Goal: Task Accomplishment & Management: Manage account settings

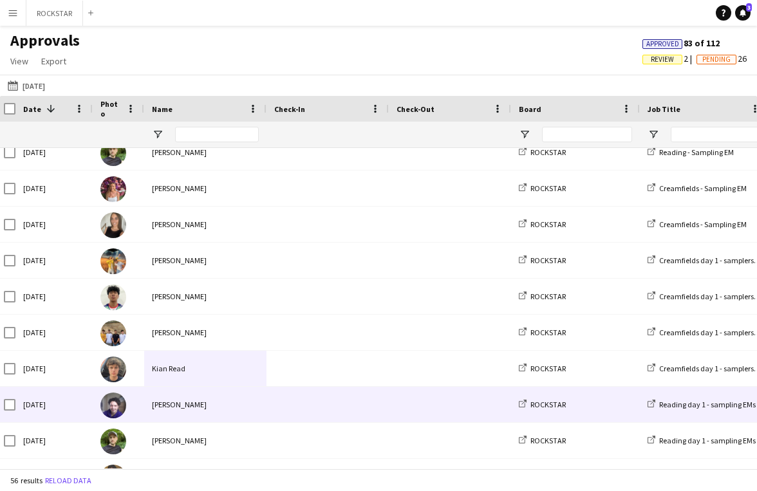
scroll to position [304, 0]
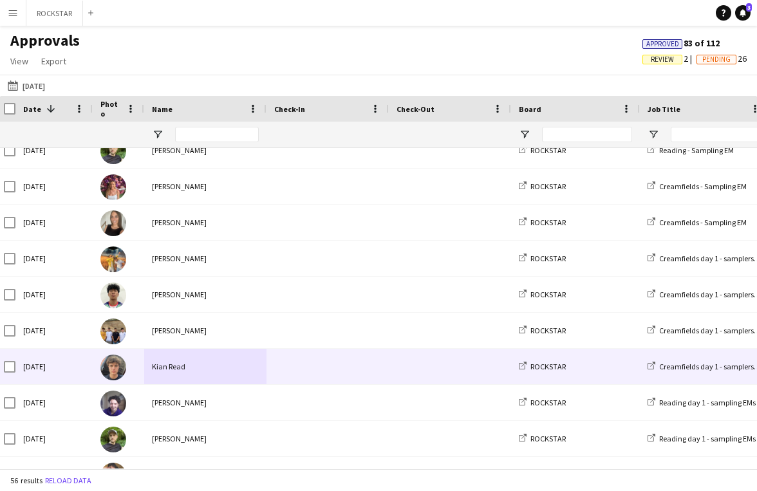
click at [267, 375] on div at bounding box center [328, 366] width 122 height 35
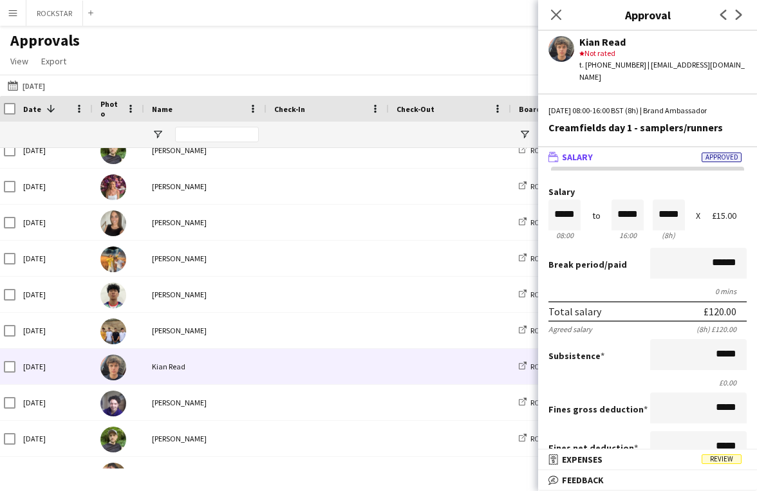
scroll to position [1, 0]
click at [694, 455] on mat-panel-title "receipt Expenses Review" at bounding box center [645, 460] width 214 height 12
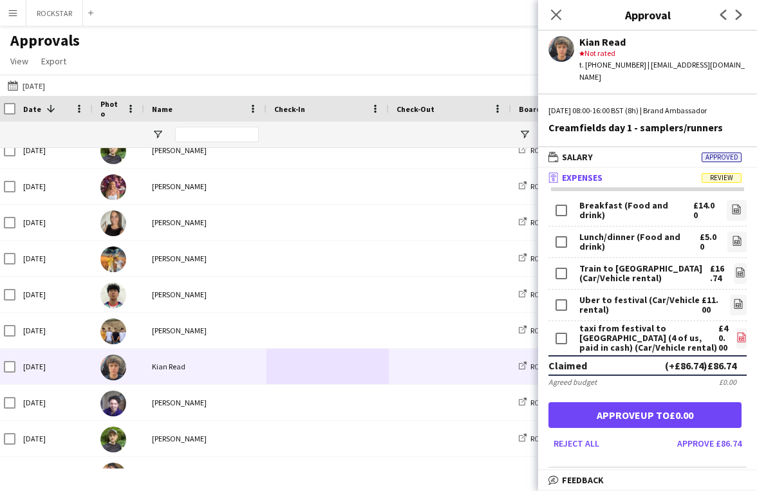
click at [739, 332] on icon "file-image" at bounding box center [742, 337] width 10 height 10
click at [721, 435] on button "Approve £86.74" at bounding box center [709, 443] width 75 height 21
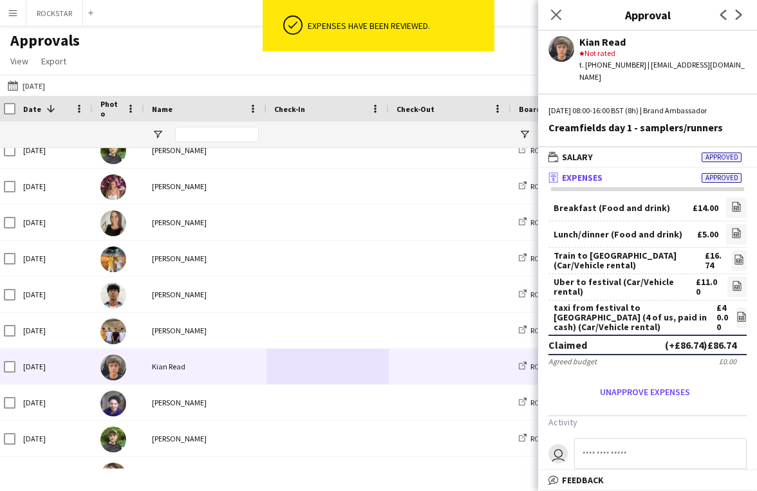
click at [560, 0] on div "Close pop-in" at bounding box center [556, 15] width 36 height 30
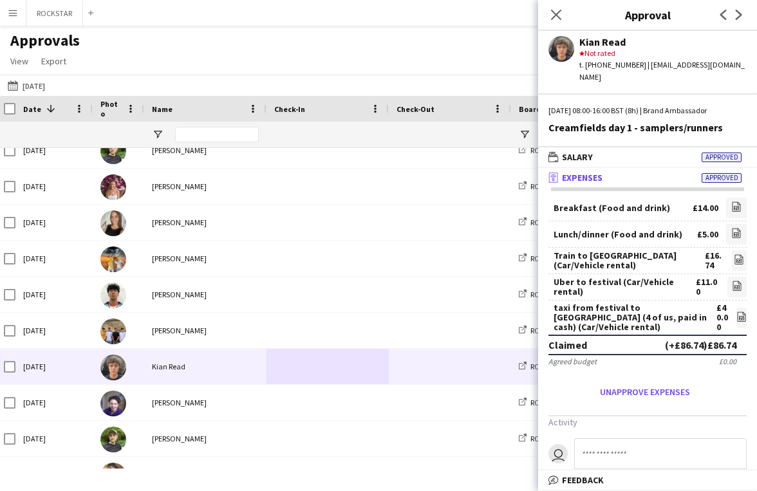
click at [560, 5] on div "Close pop-in" at bounding box center [556, 15] width 36 height 30
click at [554, 15] on icon "Close pop-in" at bounding box center [556, 14] width 12 height 12
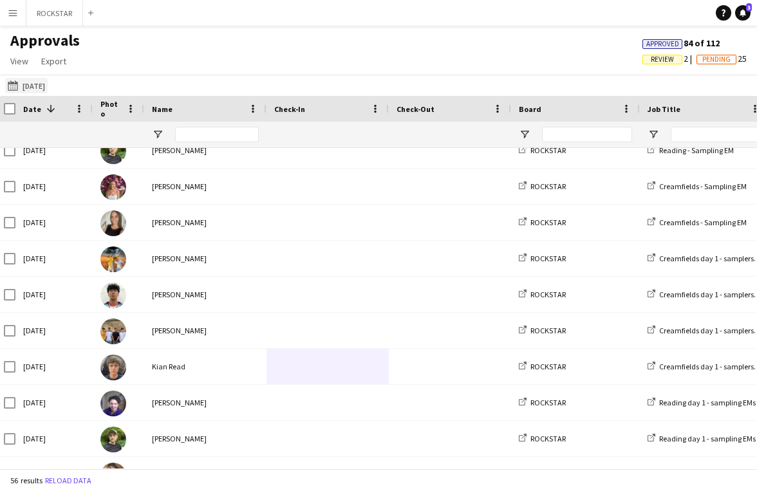
click at [41, 82] on button "[DATE] [DATE]" at bounding box center [26, 85] width 43 height 15
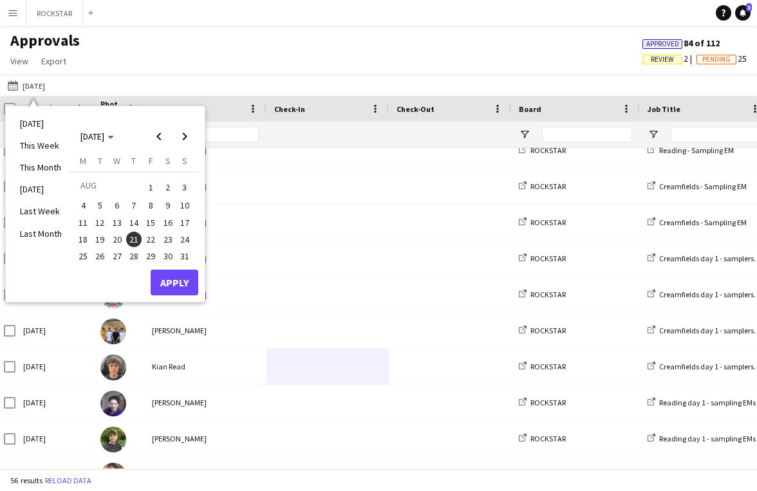
click at [169, 204] on span "9" at bounding box center [167, 205] width 15 height 15
click at [174, 283] on button "Apply" at bounding box center [175, 283] width 48 height 26
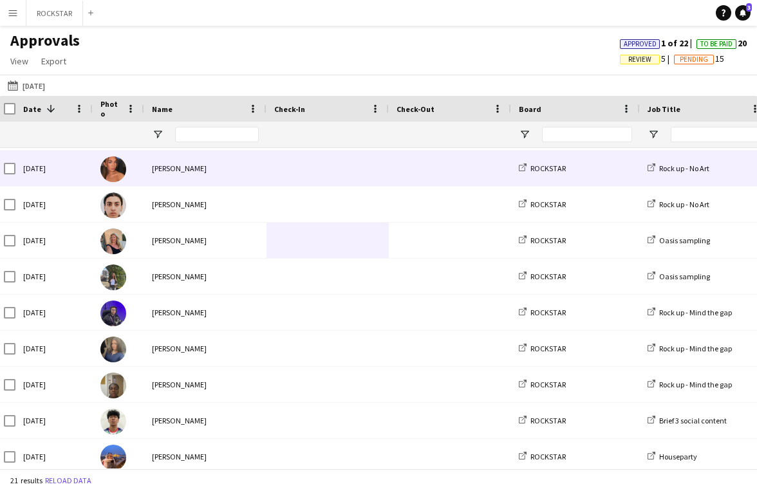
scroll to position [437, 0]
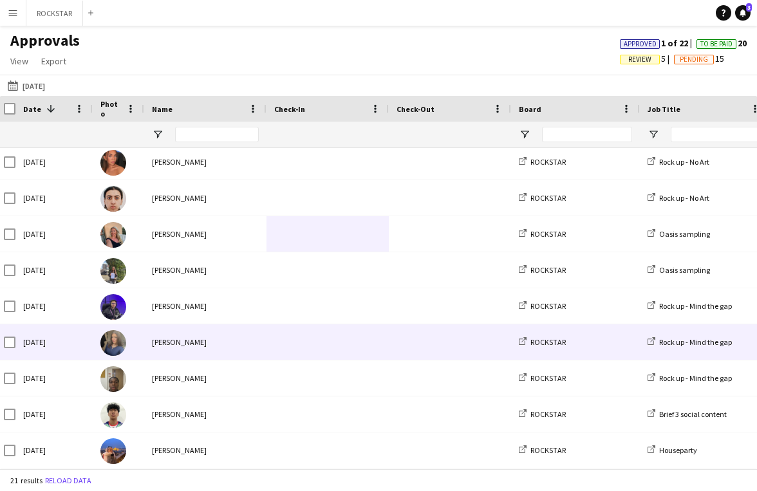
click at [288, 321] on span at bounding box center [327, 306] width 107 height 35
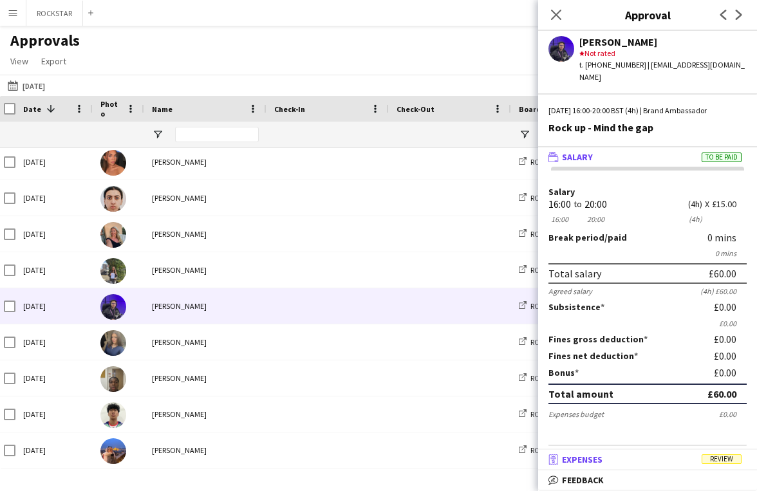
click at [694, 459] on mat-panel-title "receipt Expenses Review" at bounding box center [645, 460] width 214 height 12
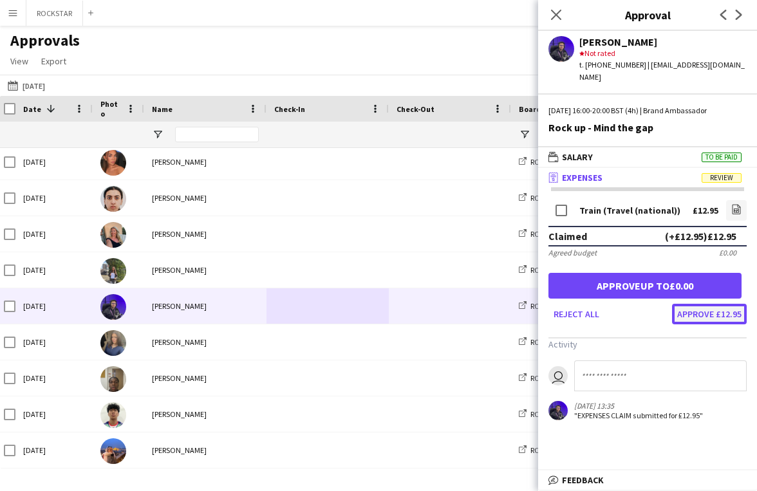
click at [717, 318] on button "Approve £12.95" at bounding box center [709, 314] width 75 height 21
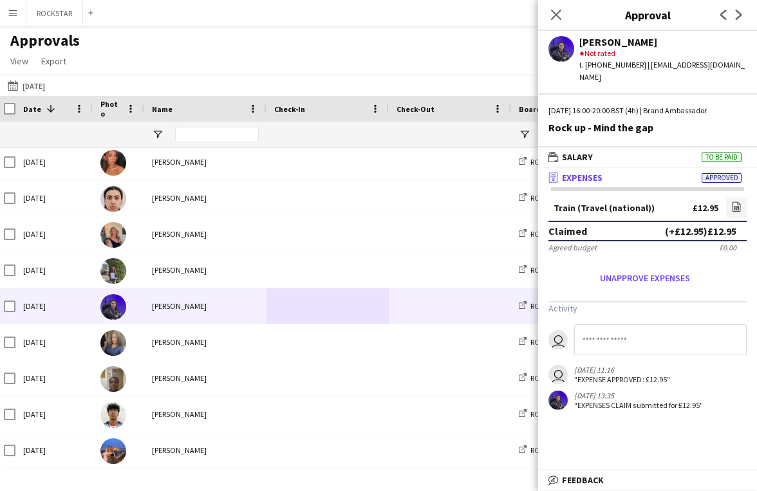
click at [560, 55] on app-user-avatar at bounding box center [562, 49] width 26 height 26
click at [560, 14] on icon "Close pop-in" at bounding box center [556, 14] width 12 height 12
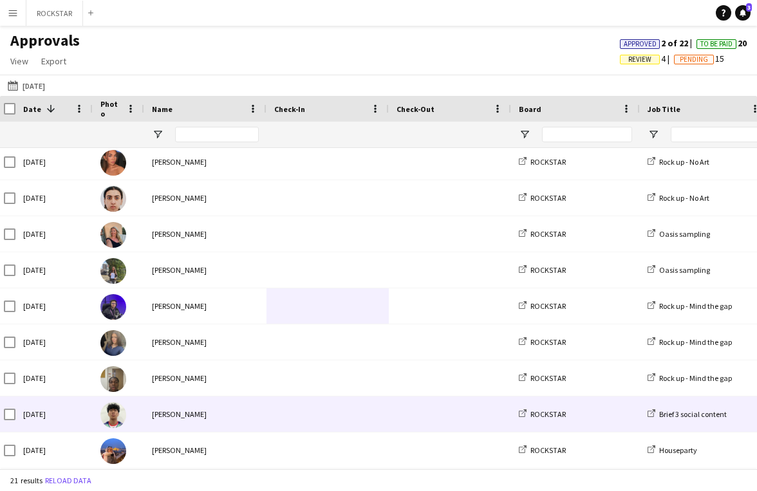
click at [398, 401] on span at bounding box center [450, 414] width 107 height 35
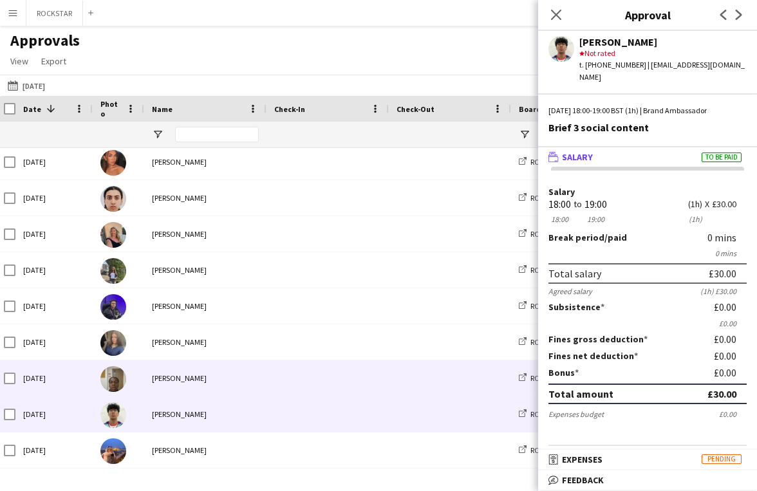
click at [403, 372] on span at bounding box center [450, 378] width 107 height 35
click at [404, 428] on span at bounding box center [450, 414] width 107 height 35
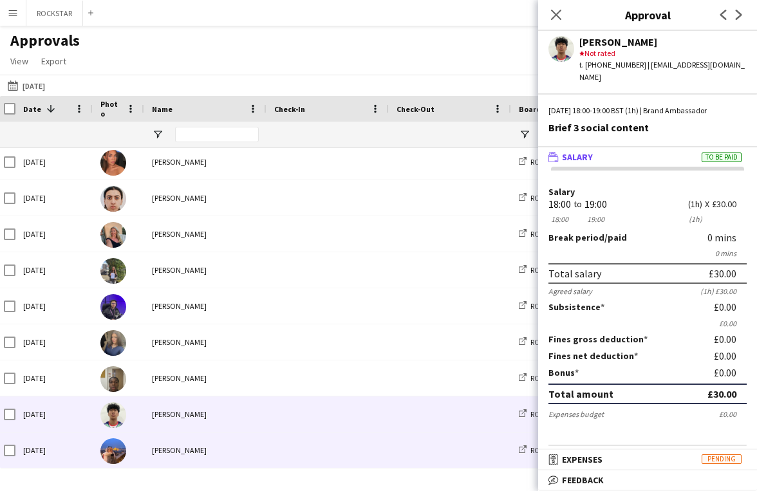
click at [370, 458] on span at bounding box center [327, 450] width 107 height 35
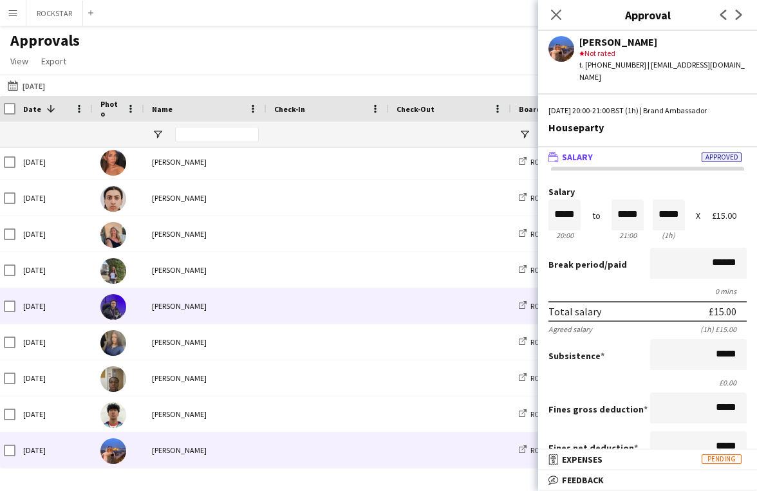
click at [347, 309] on span at bounding box center [327, 306] width 107 height 35
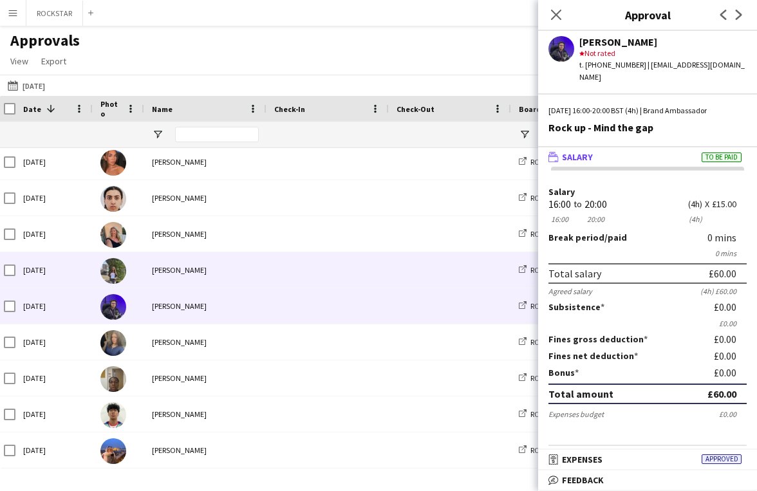
click at [351, 261] on span at bounding box center [327, 269] width 107 height 35
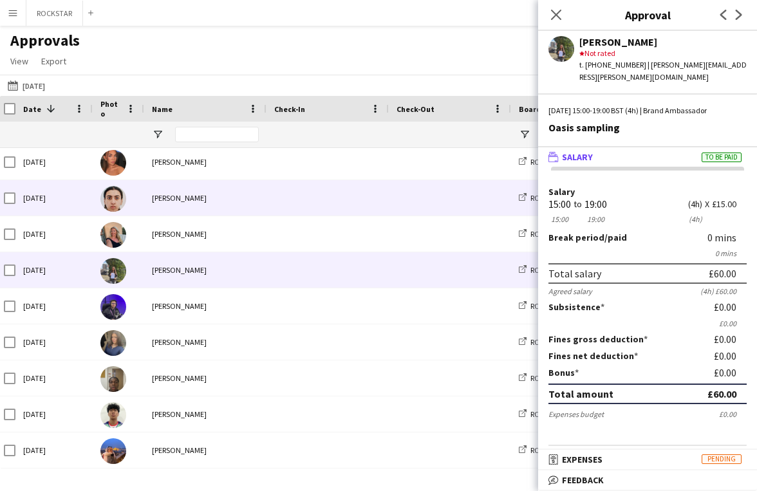
click at [355, 207] on span at bounding box center [327, 197] width 107 height 35
